Goal: Task Accomplishment & Management: Complete application form

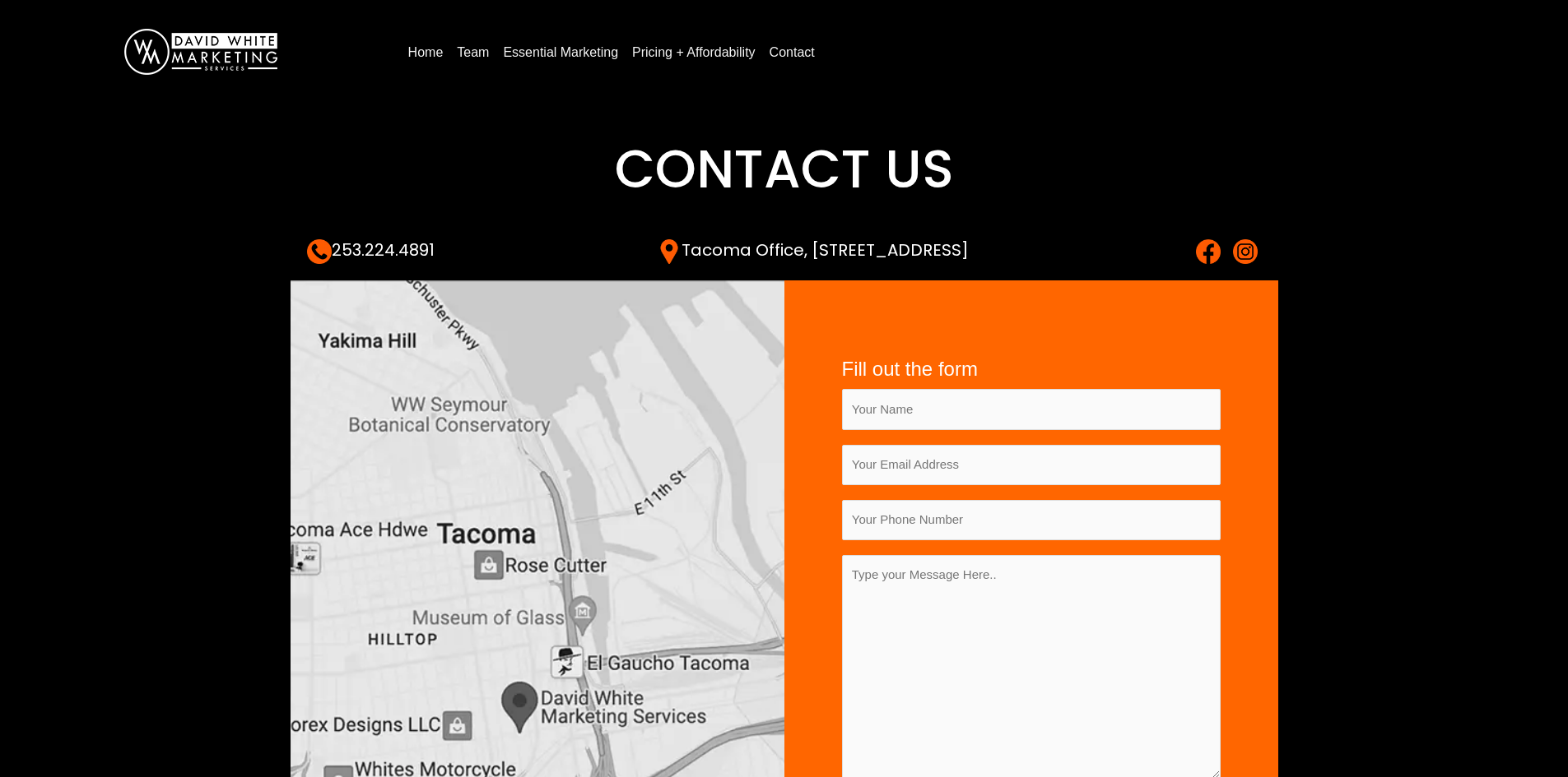
scroll to position [247, 0]
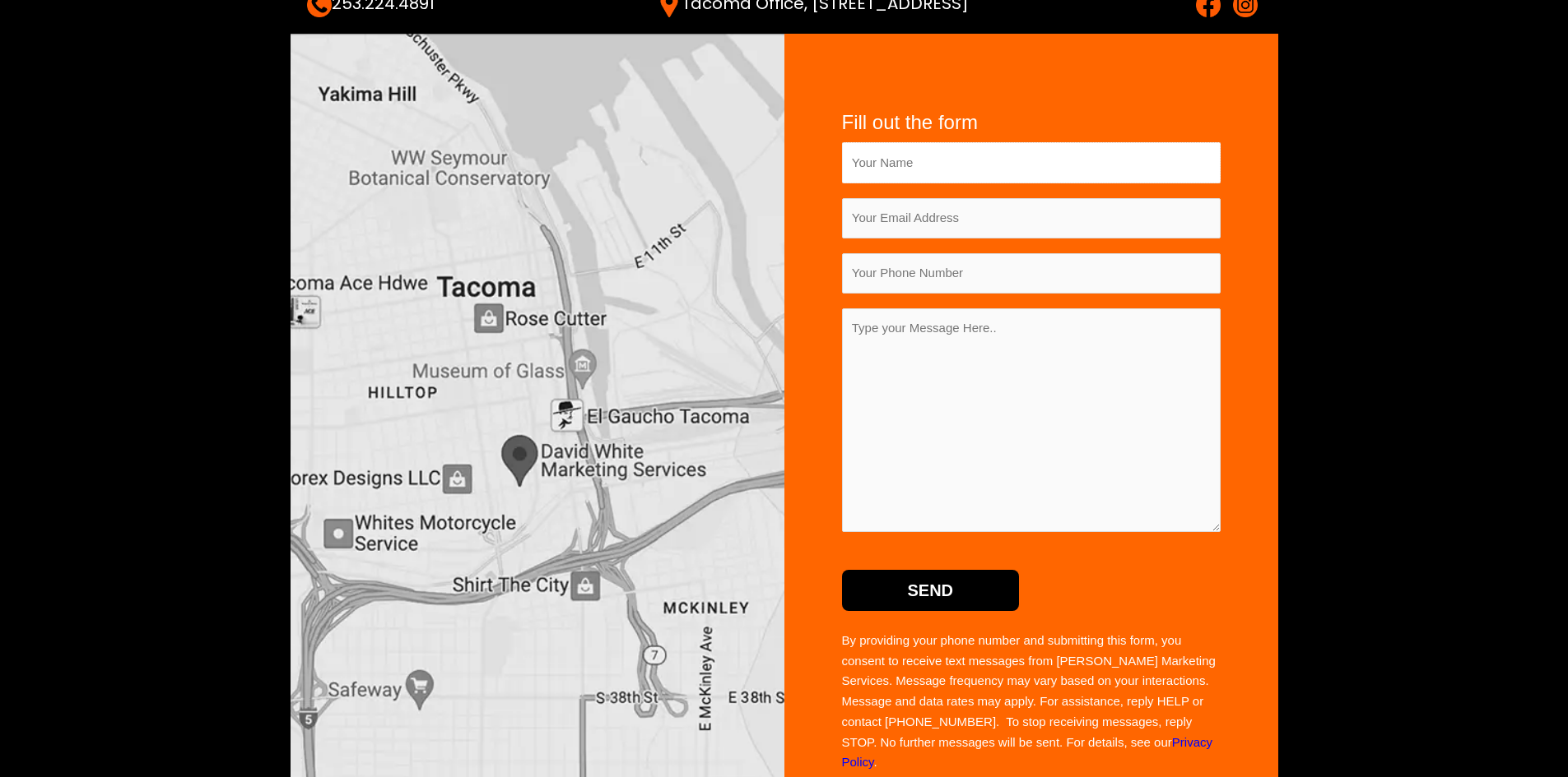
click at [891, 155] on input "Contact form" at bounding box center [1032, 162] width 379 height 40
type input "[PERSON_NAME]"
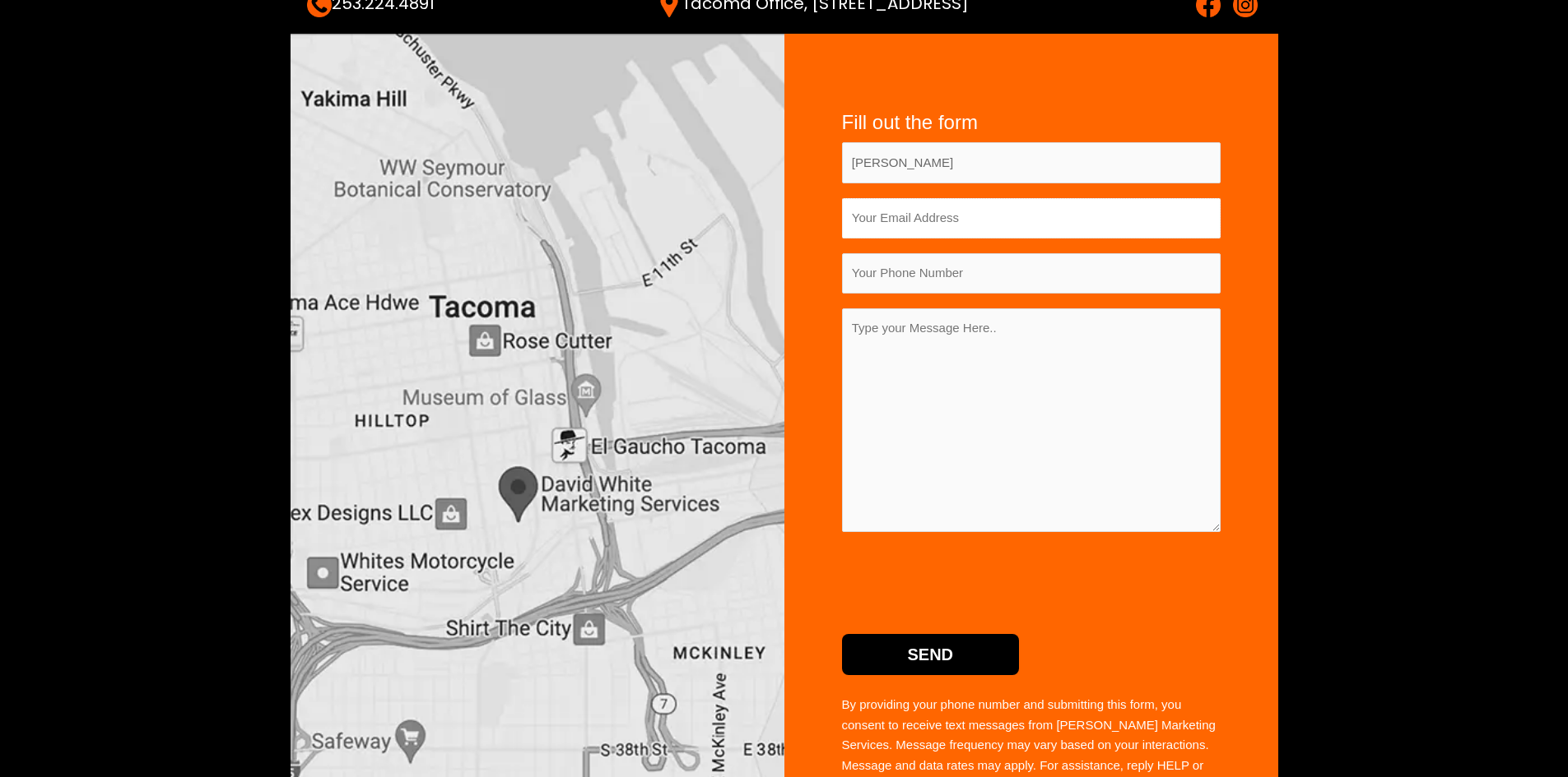
click at [867, 234] on input "Contact form" at bounding box center [1032, 218] width 379 height 40
type input "[EMAIL_ADDRESS][DOMAIN_NAME]"
type input "5306084567"
click at [1048, 382] on textarea "Contact form" at bounding box center [1032, 420] width 379 height 224
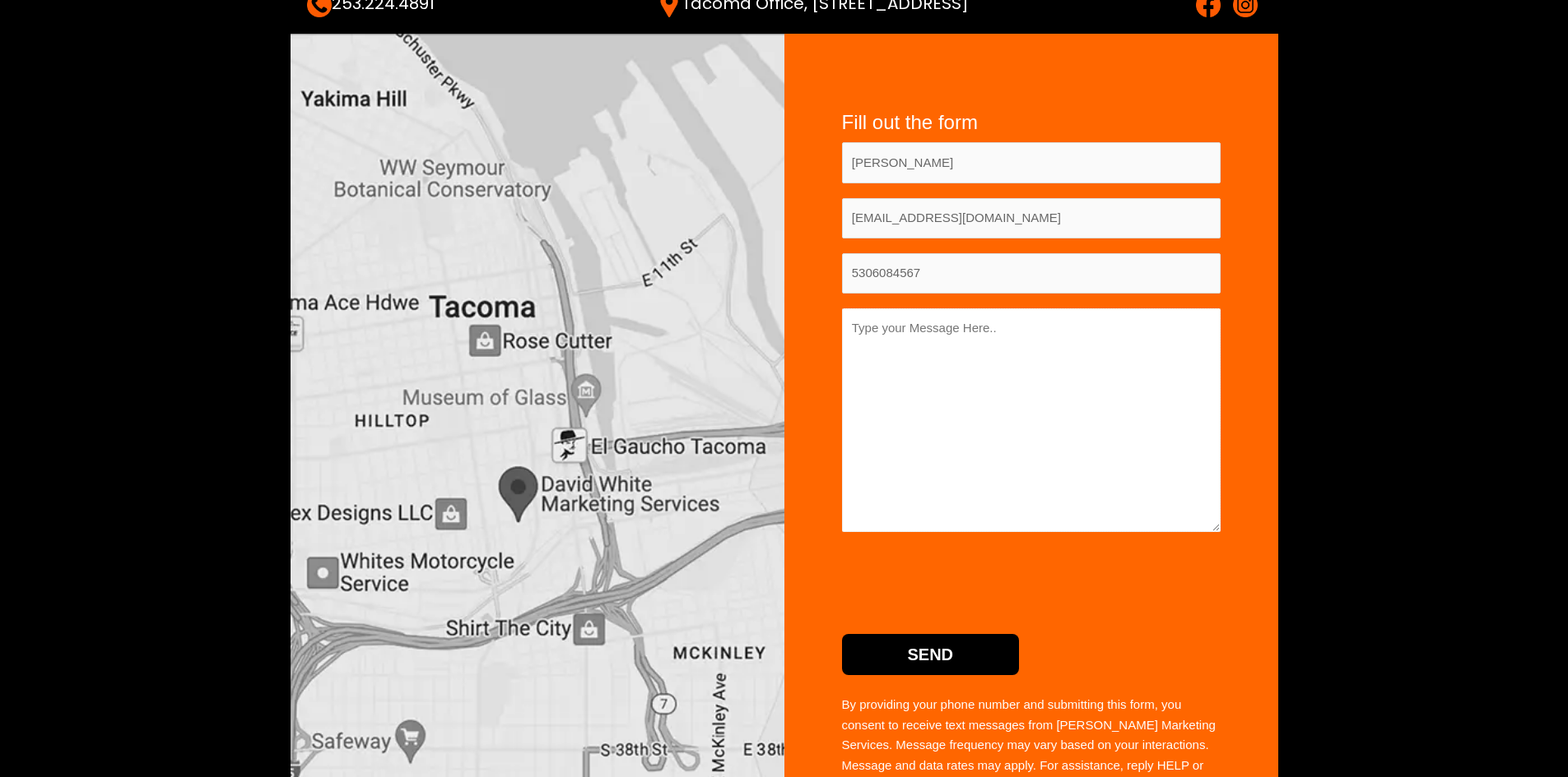
paste textarea "Hello! I’m currently looking for a company that has solid expertise and experie…"
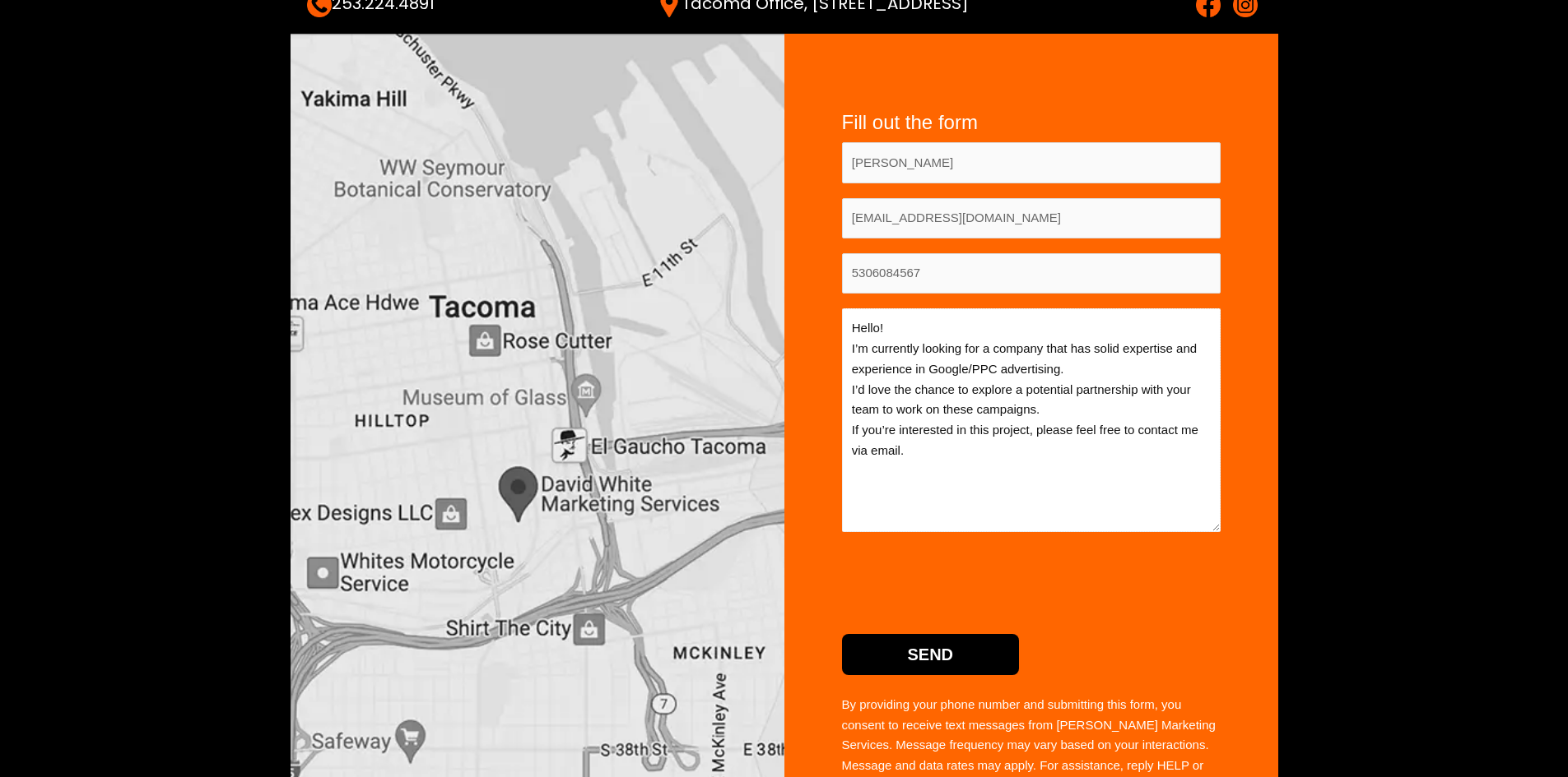
type textarea "Hello! I’m currently looking for a company that has solid expertise and experie…"
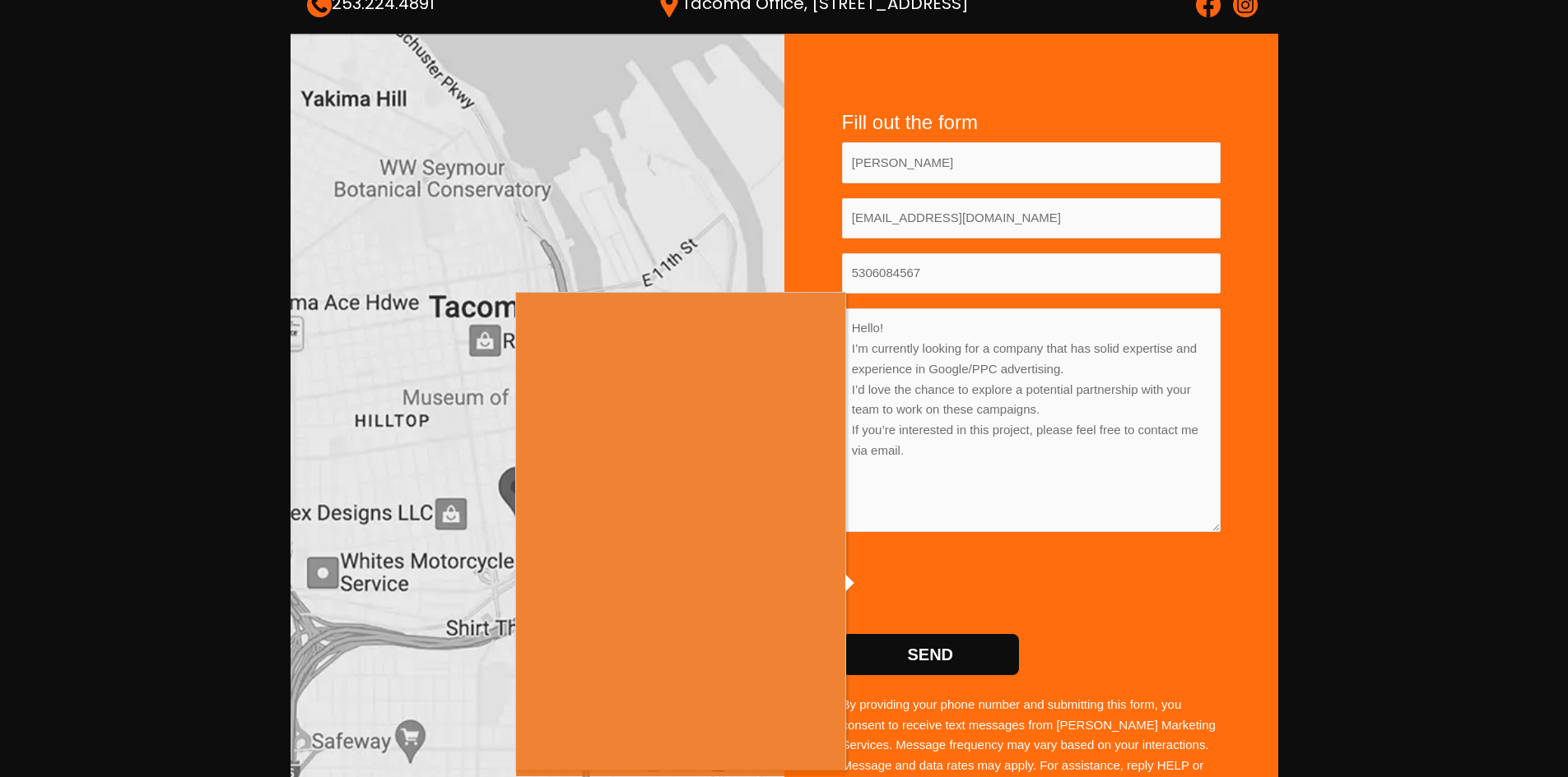
click at [45, 268] on div at bounding box center [784, 388] width 1568 height 777
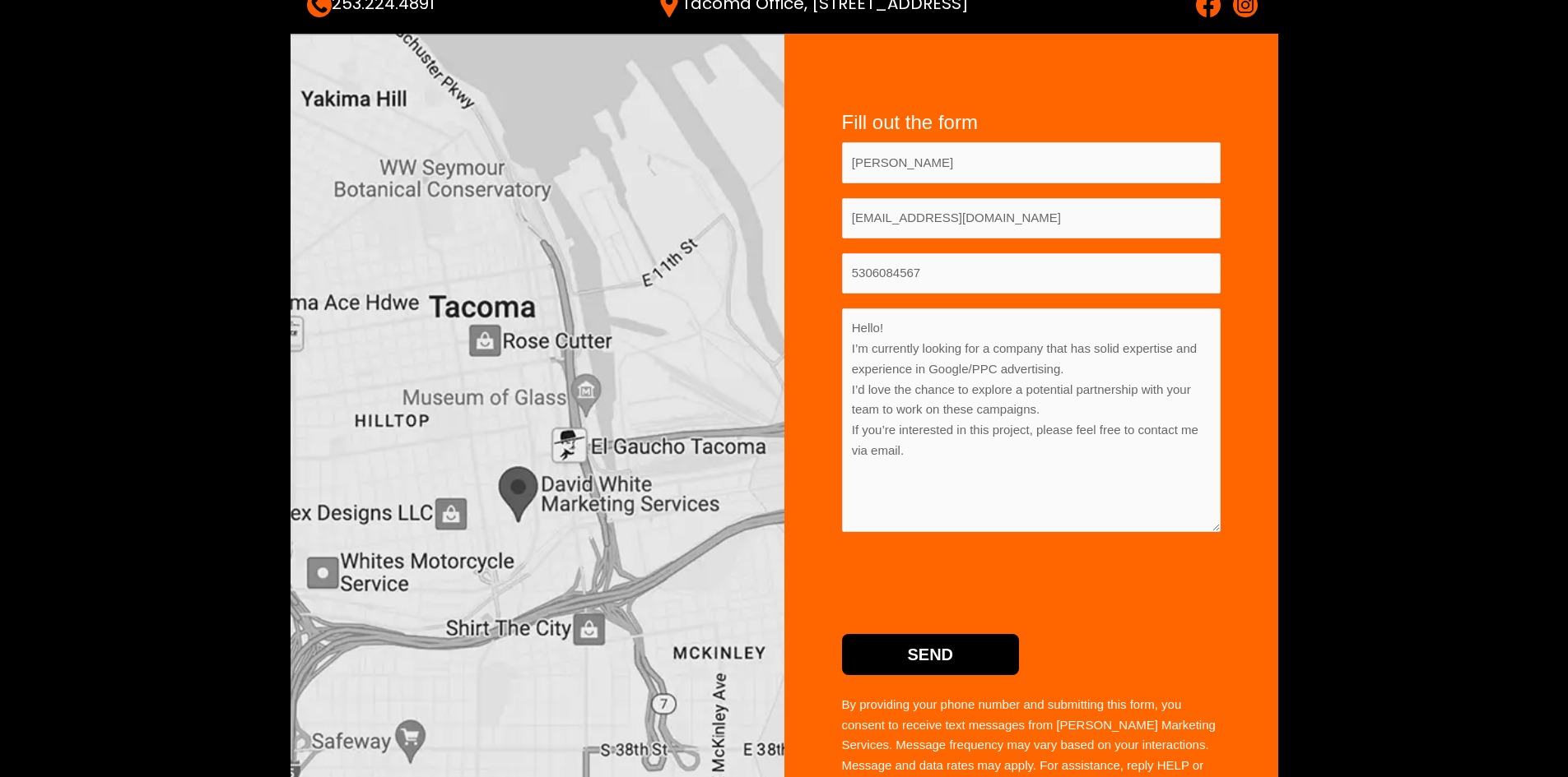
click at [904, 629] on p "Send" at bounding box center [1032, 646] width 379 height 57
click at [912, 653] on input "Send" at bounding box center [931, 655] width 178 height 41
